Goal: Task Accomplishment & Management: Use online tool/utility

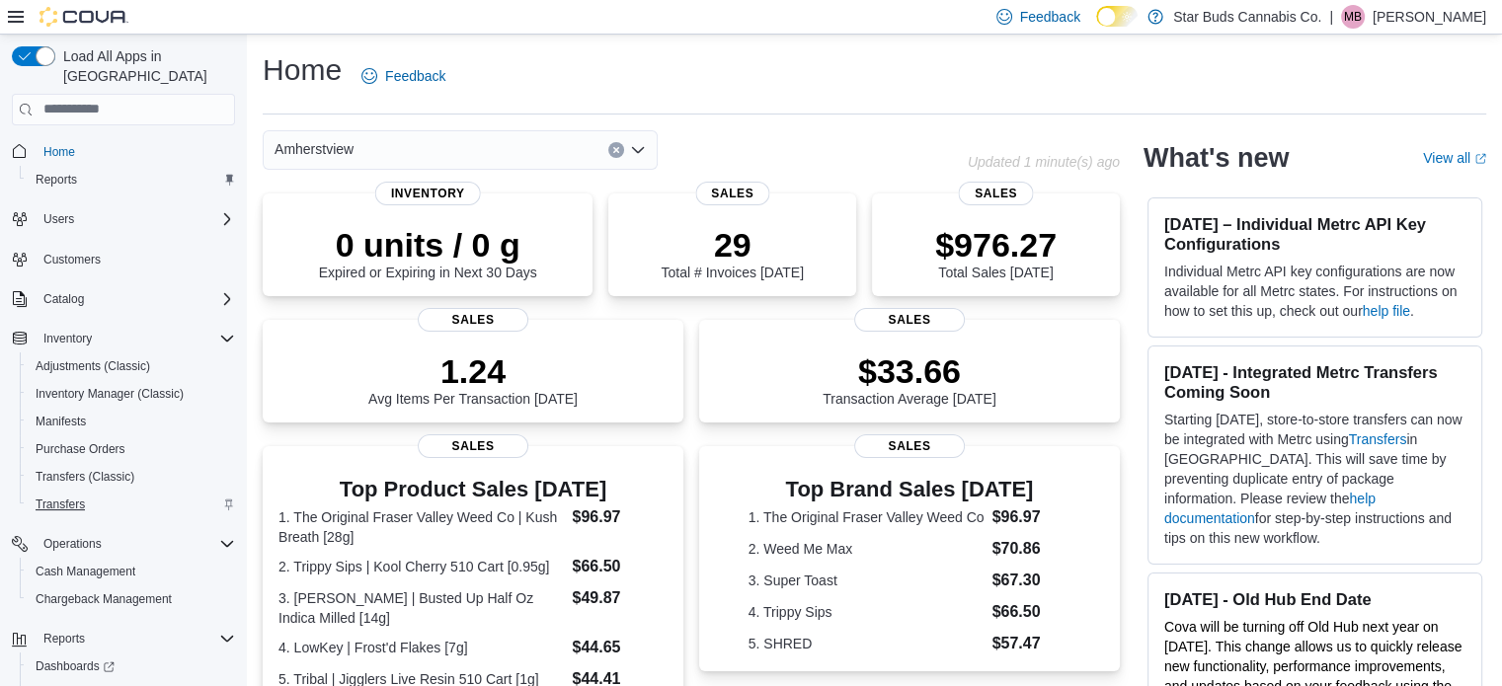
scroll to position [59, 0]
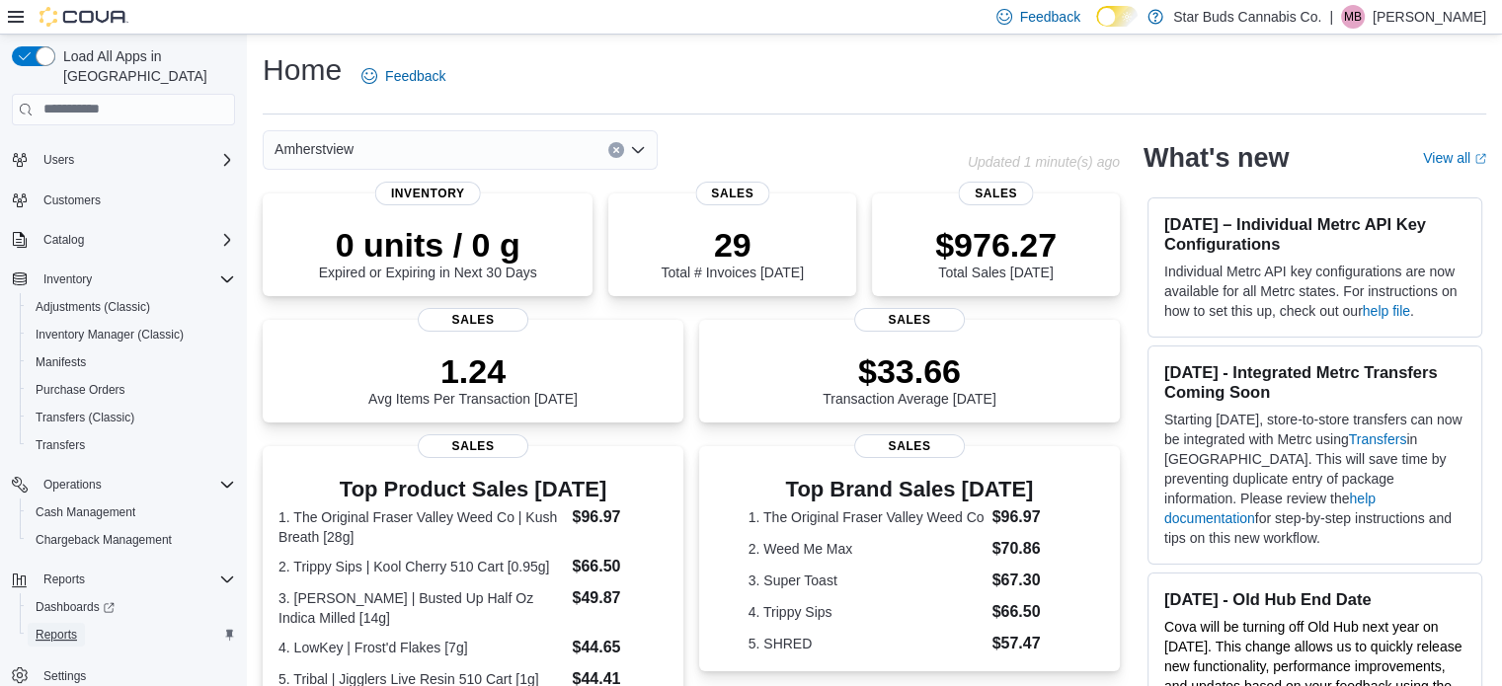
click at [71, 627] on span "Reports" at bounding box center [56, 635] width 41 height 16
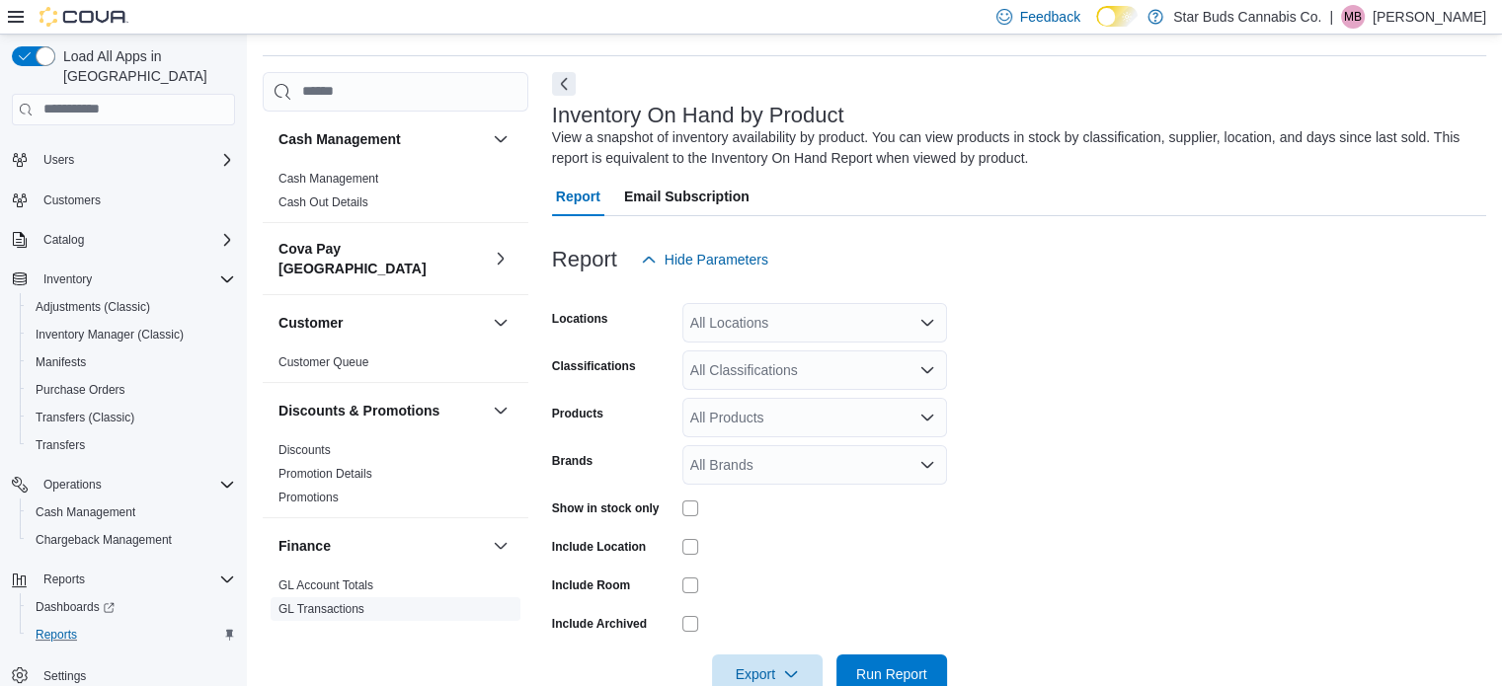
scroll to position [66, 0]
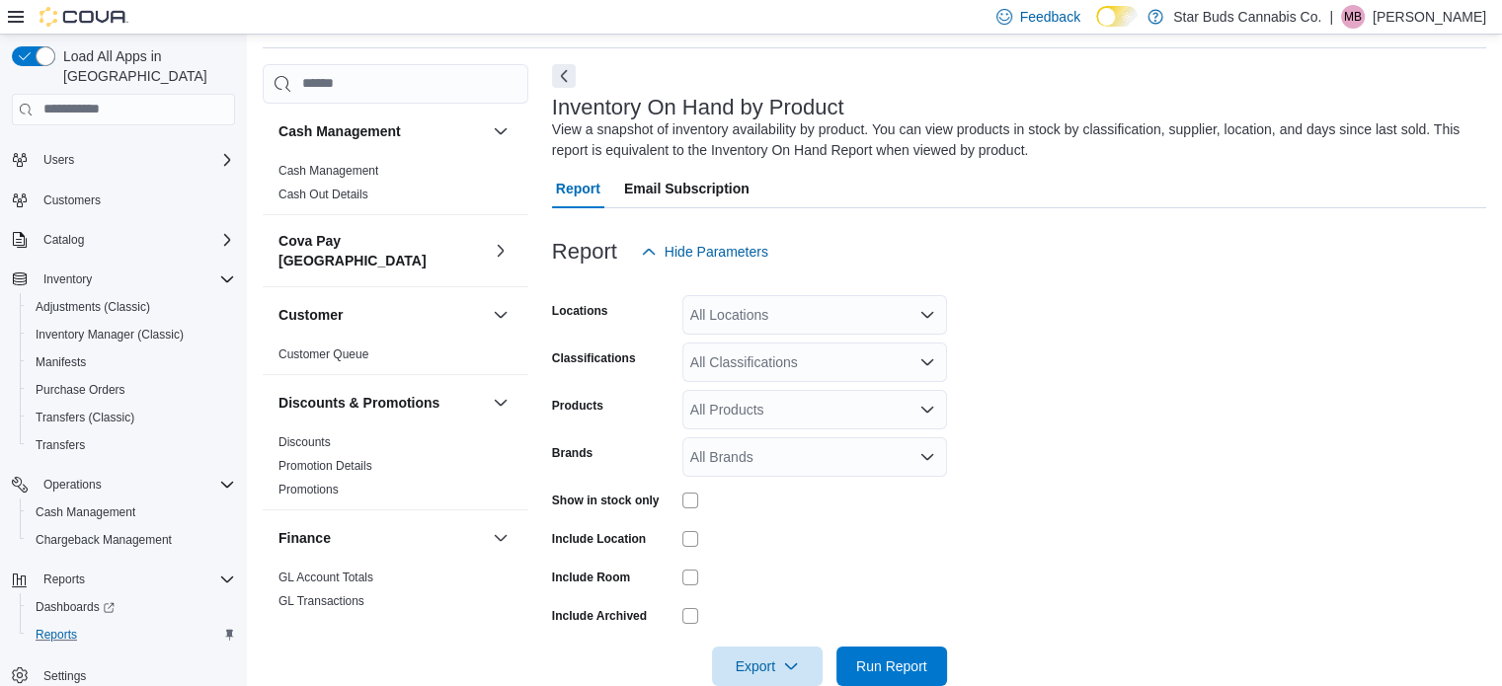
click at [814, 310] on div "All Locations" at bounding box center [814, 315] width 265 height 40
type input "***"
click at [816, 354] on div "Amherstview" at bounding box center [814, 349] width 241 height 20
click at [1047, 381] on form "Locations Amherstview Classifications All Classifications Products All Products…" at bounding box center [1019, 479] width 934 height 415
click at [786, 360] on div "All Classifications" at bounding box center [814, 363] width 265 height 40
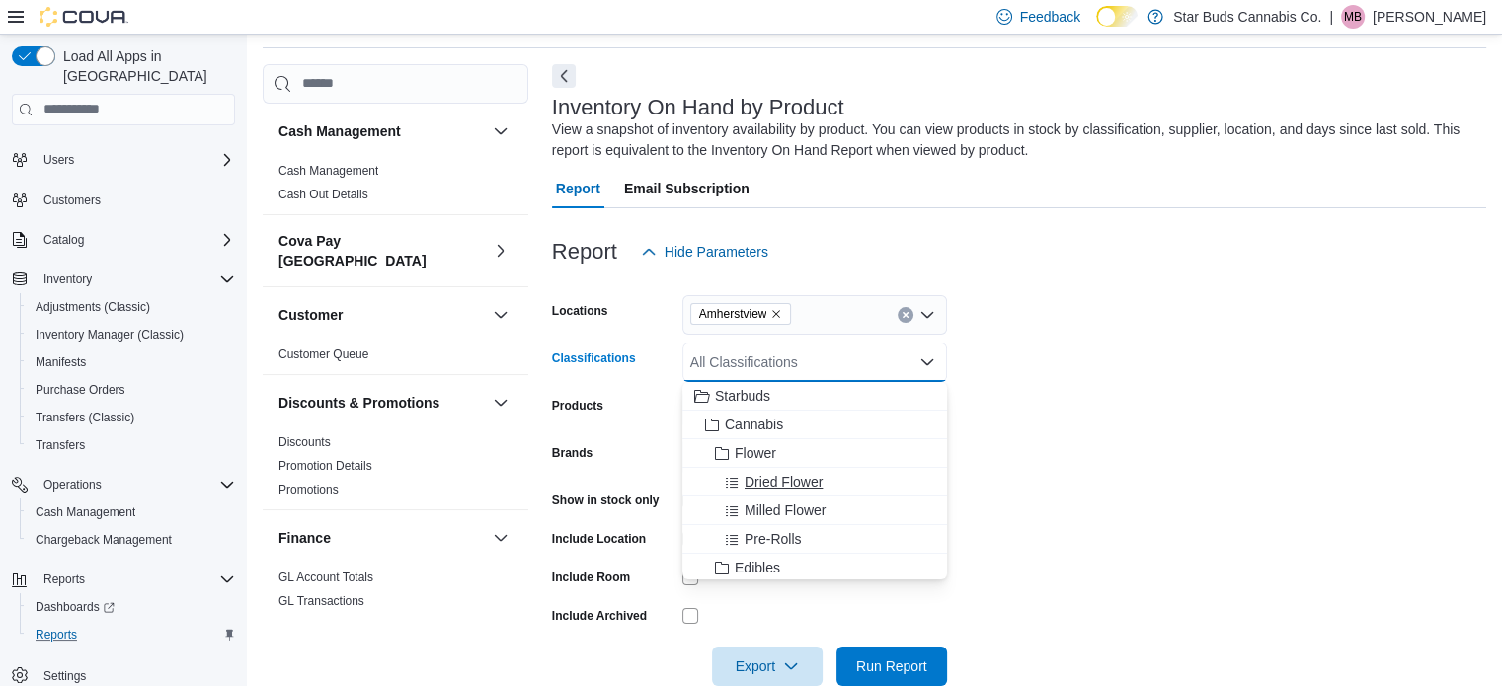
click at [798, 485] on span "Dried Flower" at bounding box center [784, 482] width 78 height 20
click at [1205, 479] on form "Locations [GEOGRAPHIC_DATA] Classifications Dried Flower Combo box. Selected. D…" at bounding box center [1019, 479] width 934 height 415
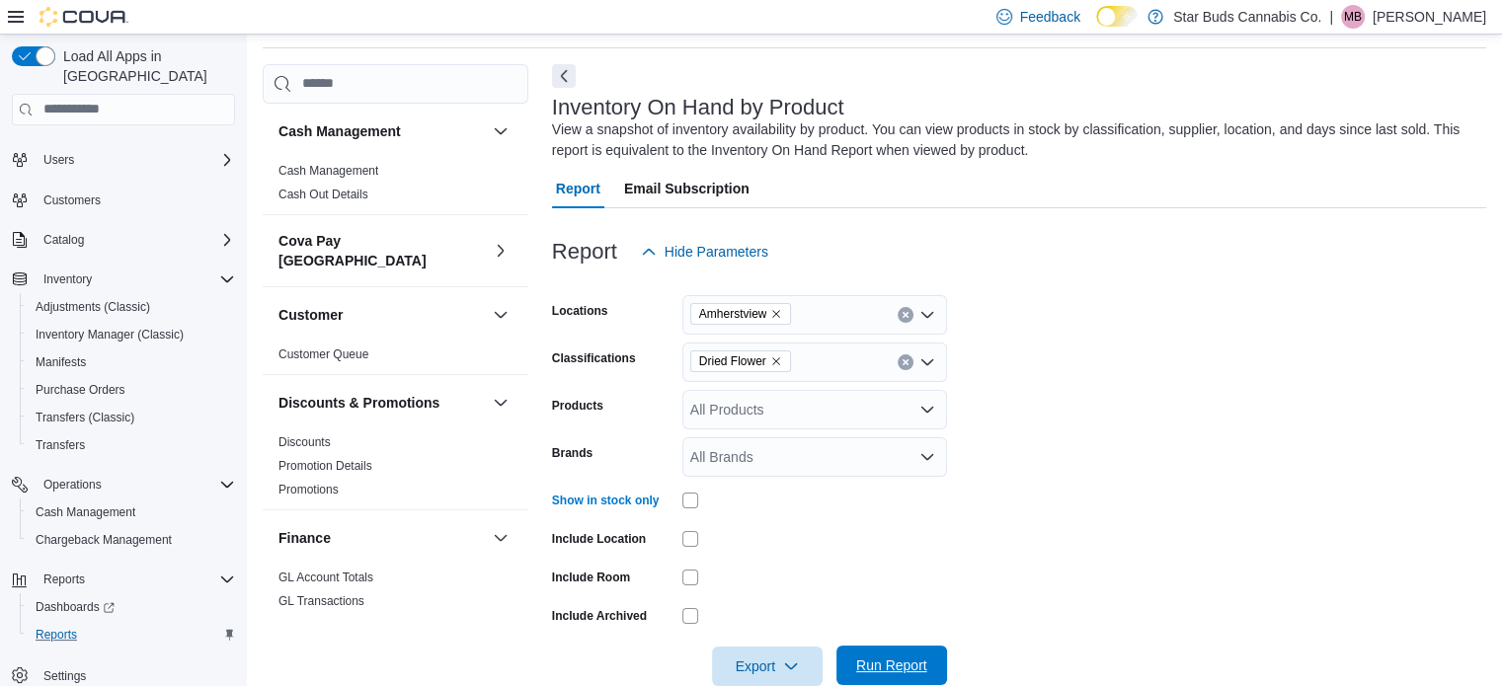
click at [886, 655] on span "Run Report" at bounding box center [891, 666] width 87 height 40
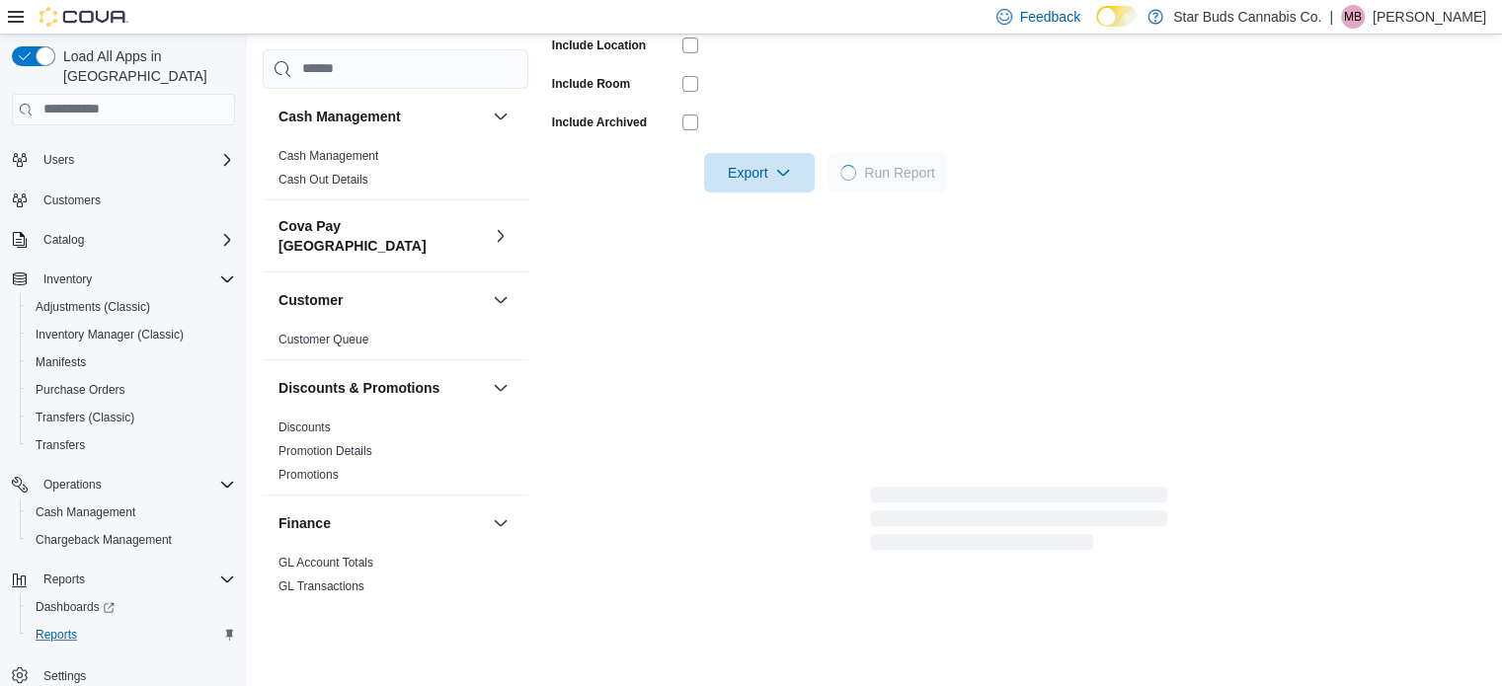
scroll to position [556, 0]
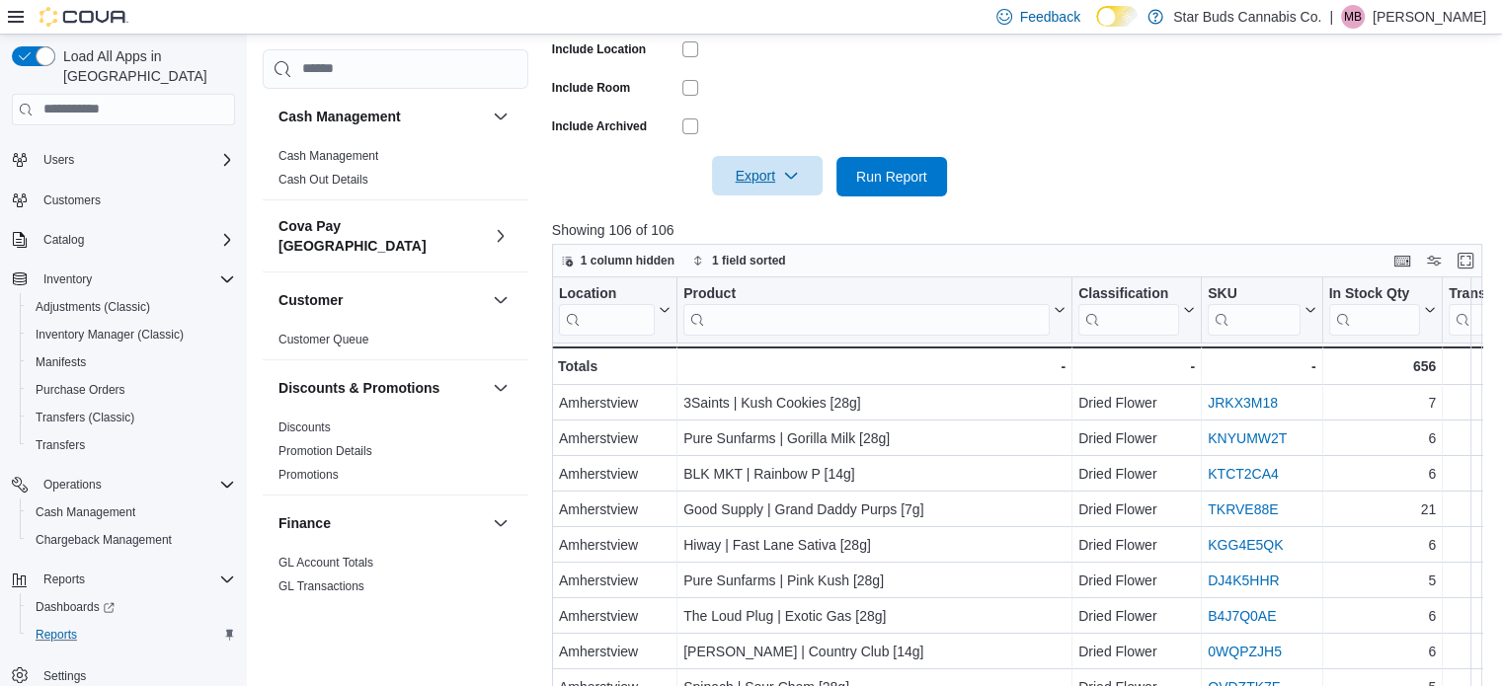
click at [781, 176] on span "Export" at bounding box center [767, 176] width 87 height 40
click at [774, 265] on button "Export to Csv" at bounding box center [770, 256] width 113 height 40
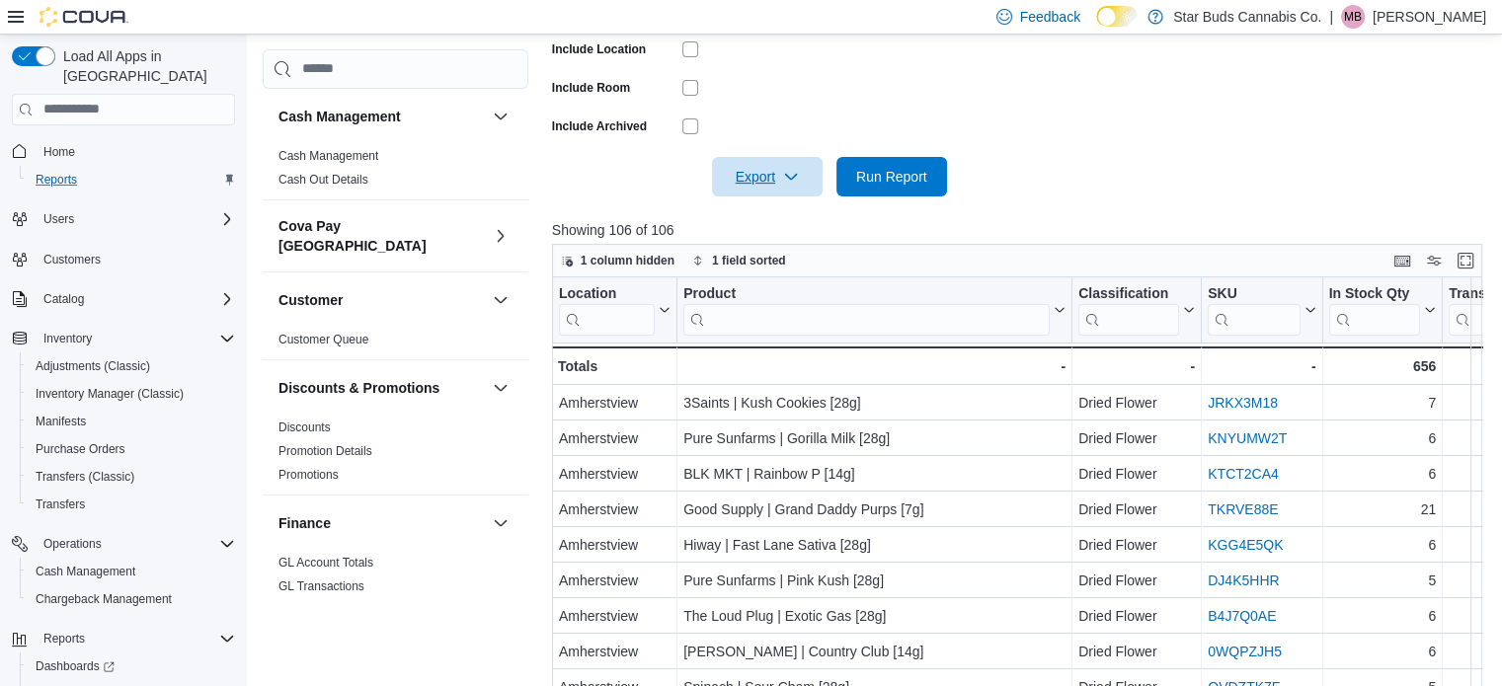
scroll to position [0, 0]
click at [65, 144] on span "Home" at bounding box center [59, 152] width 32 height 16
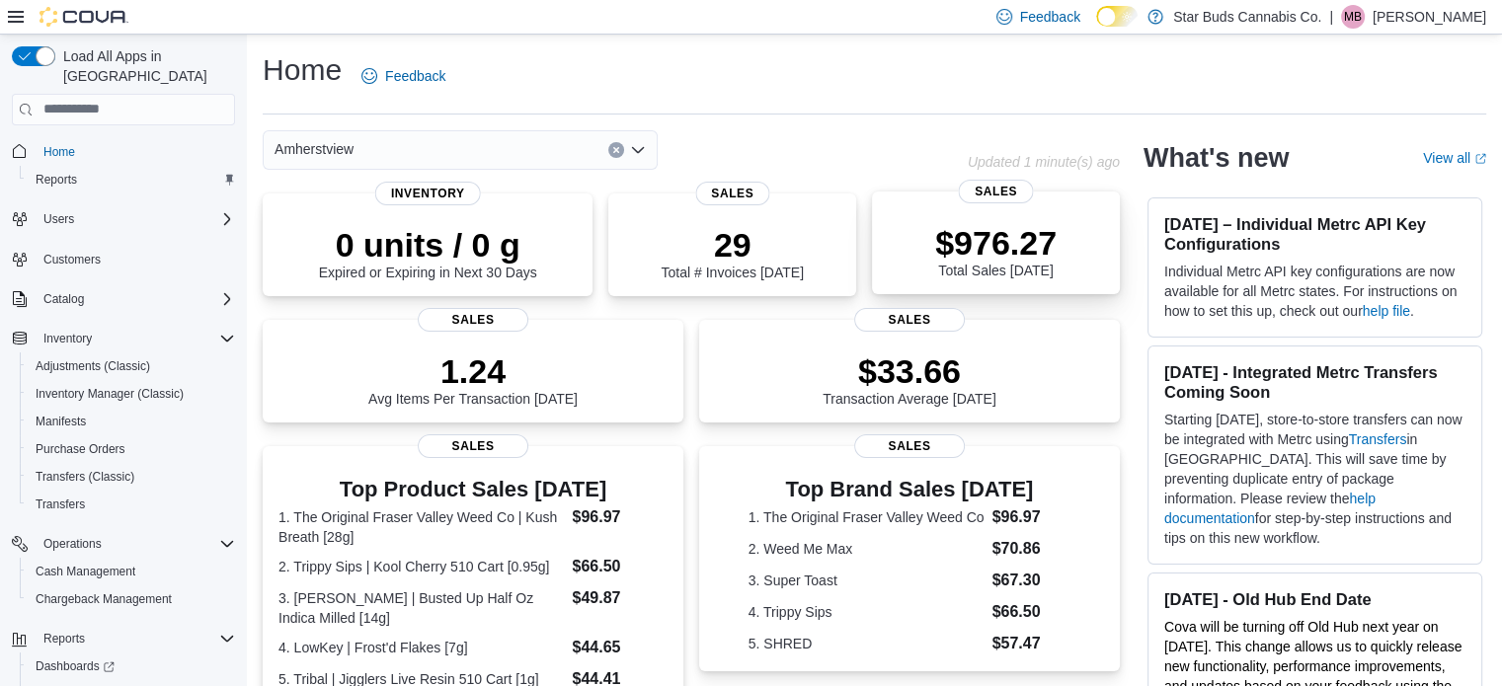
click at [939, 258] on div "$976.27 Total Sales [DATE]" at bounding box center [996, 246] width 216 height 63
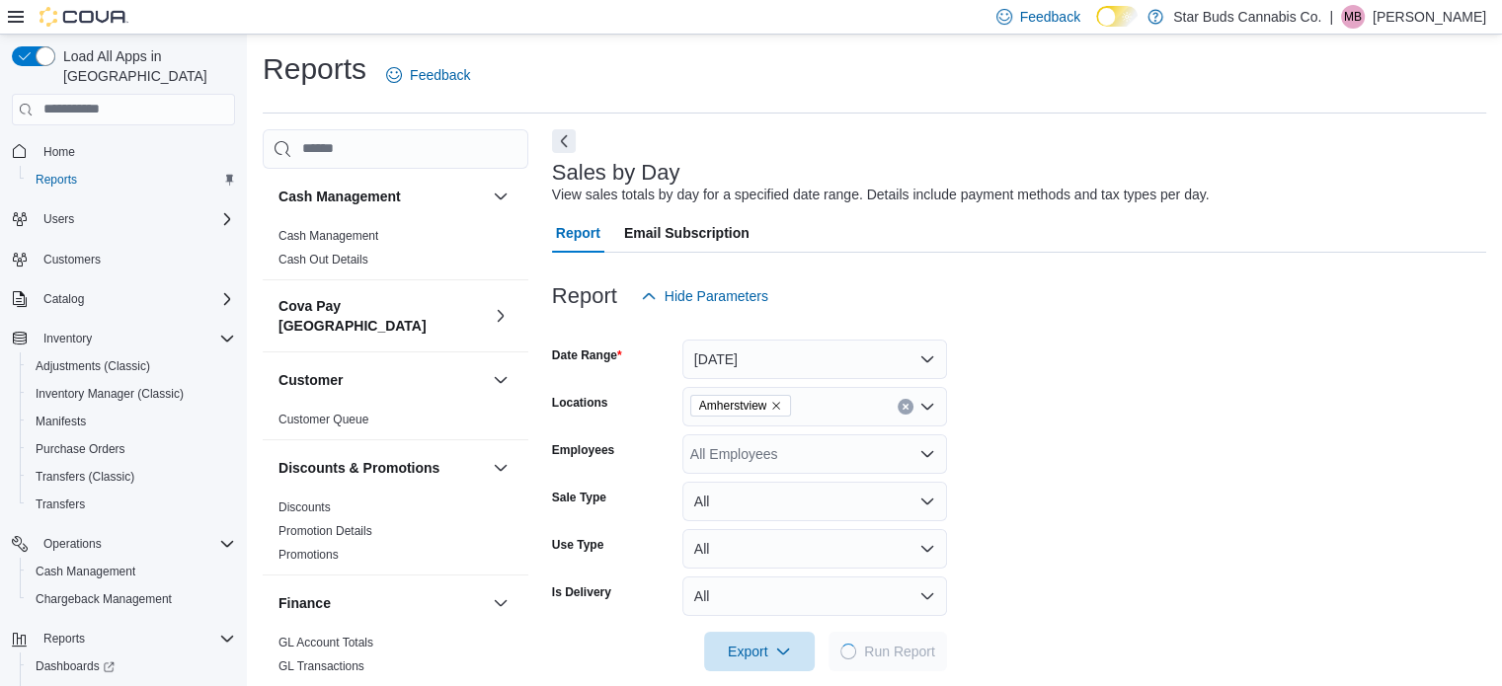
scroll to position [25, 0]
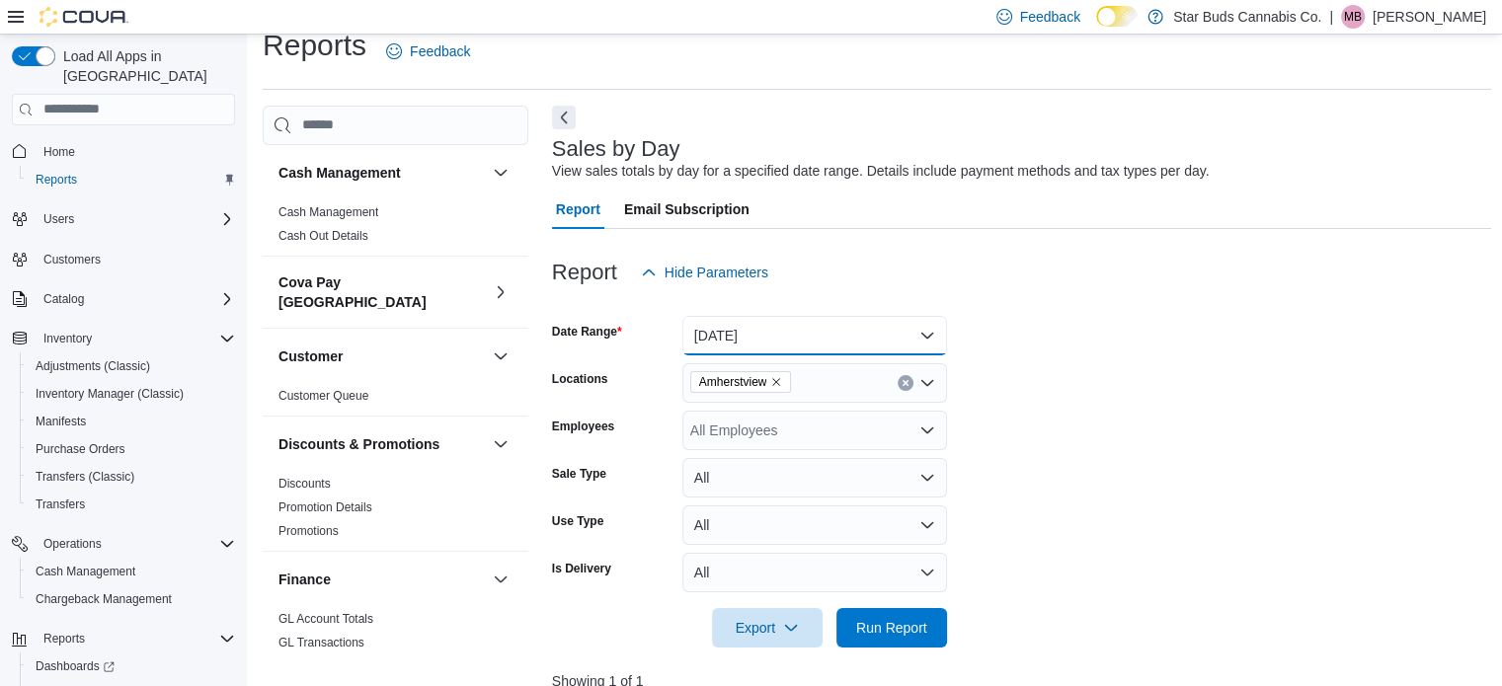
click at [810, 344] on button "Today" at bounding box center [814, 336] width 265 height 40
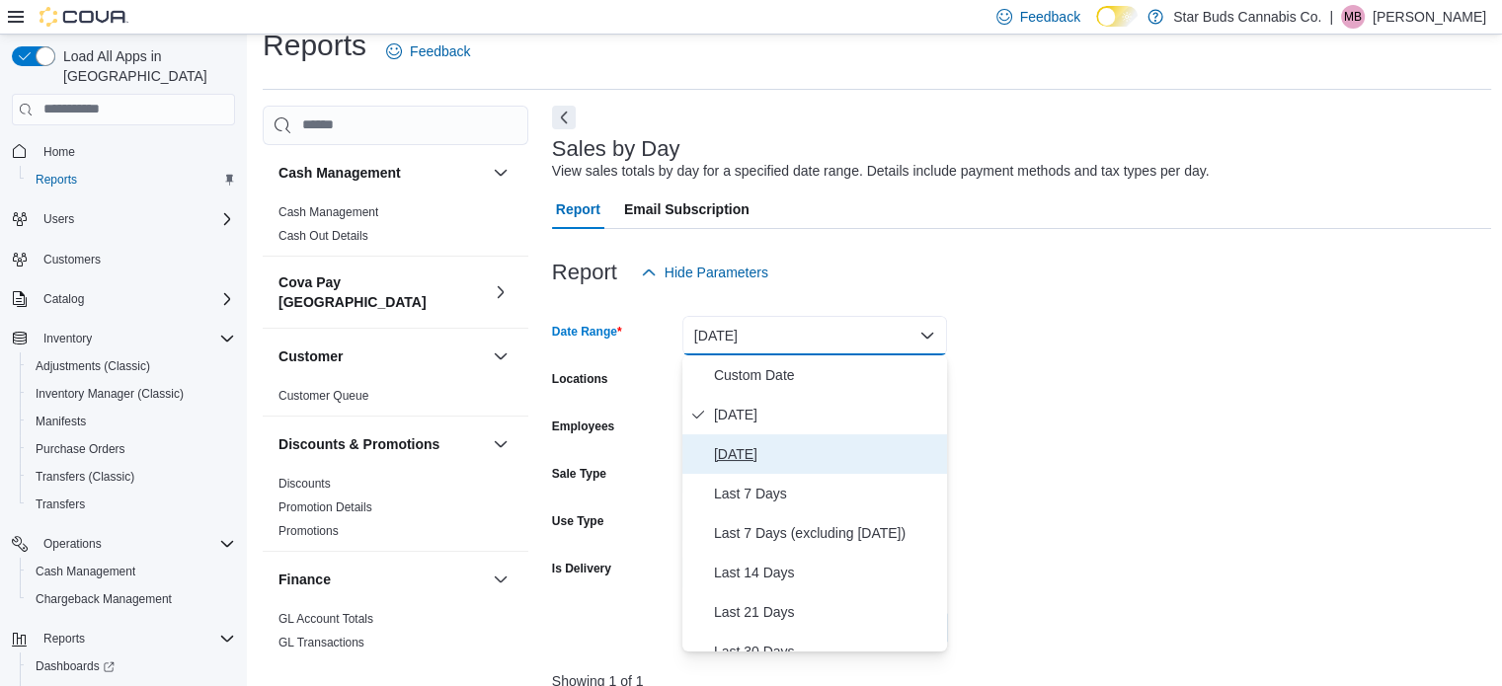
click at [768, 450] on span "Yesterday" at bounding box center [826, 454] width 225 height 24
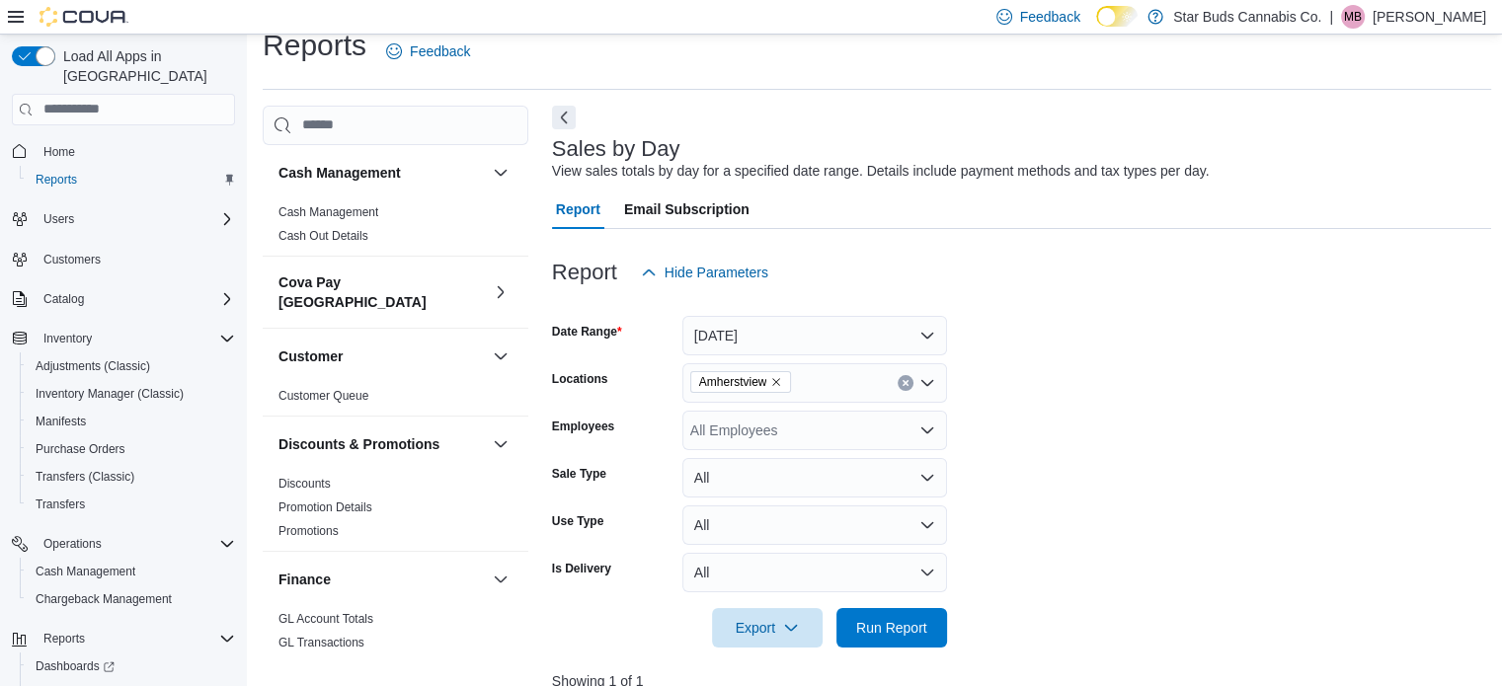
click at [1021, 463] on form "Date Range Yesterday Locations Amherstview Employees All Employees Sale Type Al…" at bounding box center [1022, 470] width 940 height 356
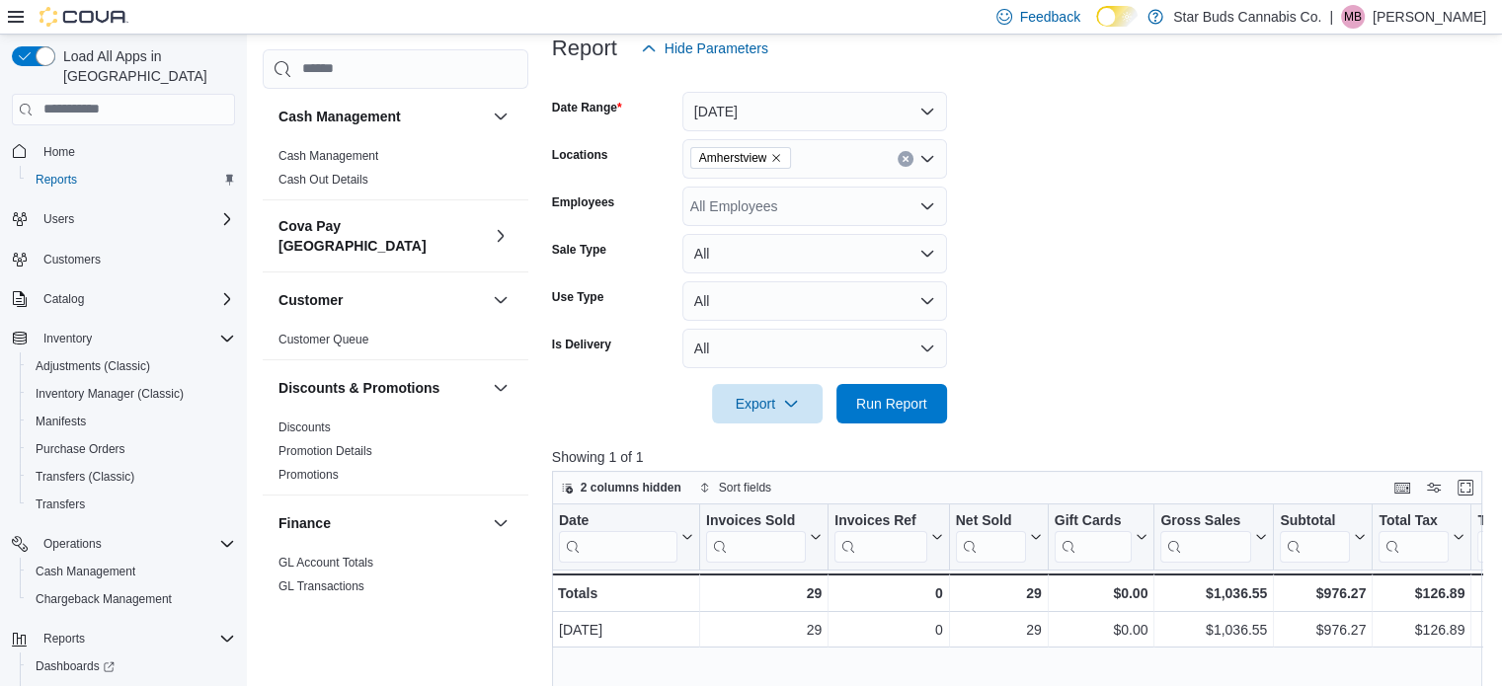
scroll to position [253, 0]
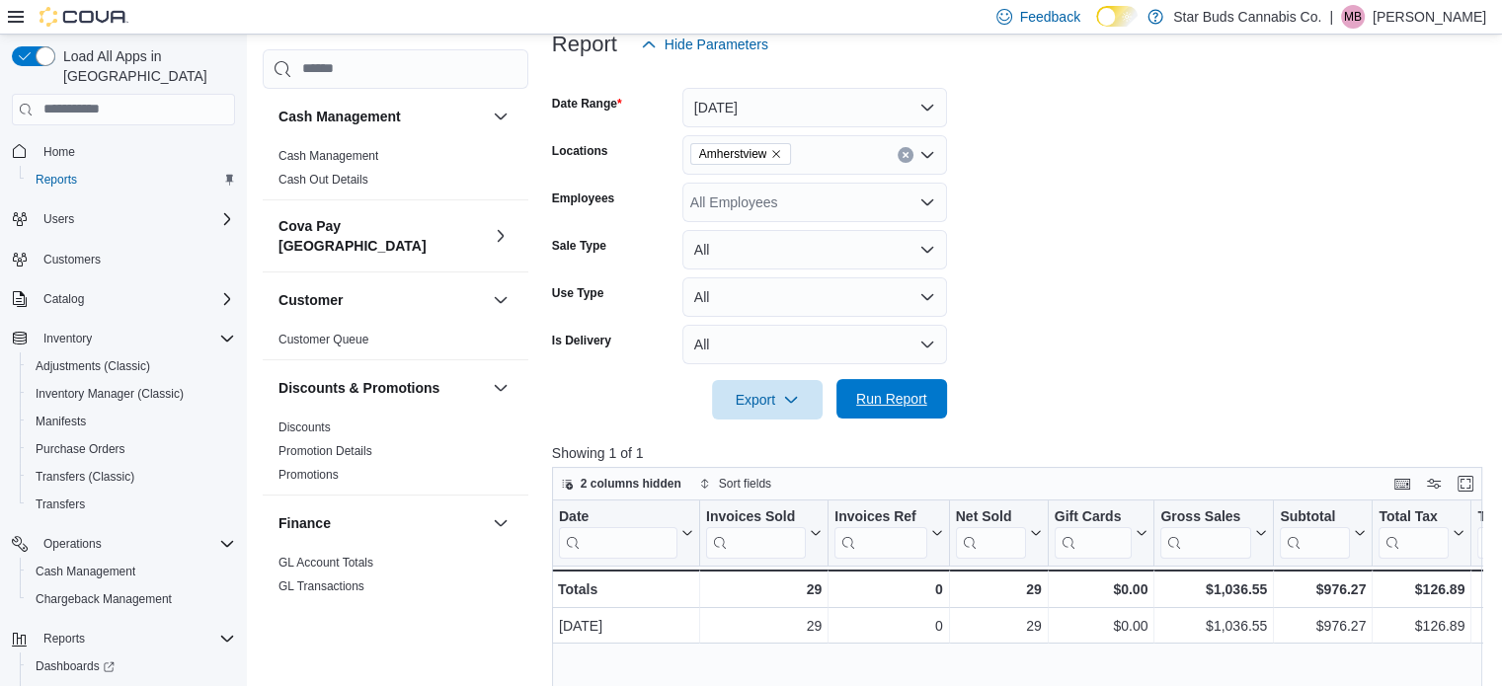
click at [932, 395] on span "Run Report" at bounding box center [891, 399] width 87 height 40
